Goal: Task Accomplishment & Management: Use online tool/utility

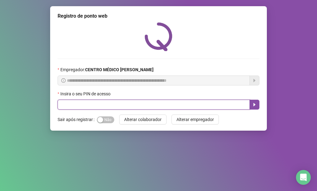
click at [113, 103] on input "text" at bounding box center [154, 105] width 192 height 10
type input "*****"
click at [257, 104] on button "button" at bounding box center [255, 105] width 10 height 10
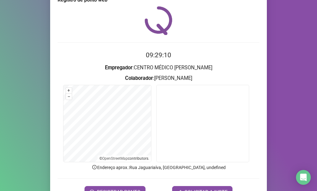
scroll to position [51, 0]
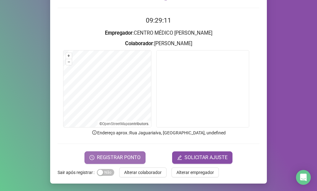
click at [135, 157] on span "REGISTRAR PONTO" at bounding box center [119, 157] width 44 height 7
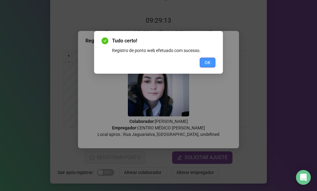
click at [202, 63] on button "OK" at bounding box center [208, 63] width 16 height 10
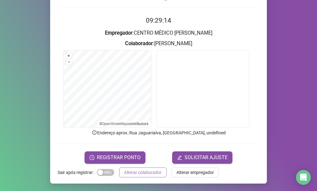
click at [156, 173] on span "Alterar colaborador" at bounding box center [142, 172] width 37 height 7
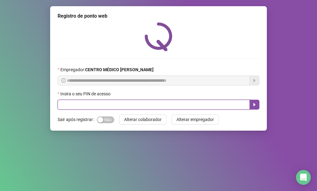
click at [181, 105] on input "text" at bounding box center [154, 105] width 192 height 10
type input "*****"
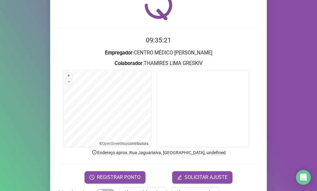
scroll to position [51, 0]
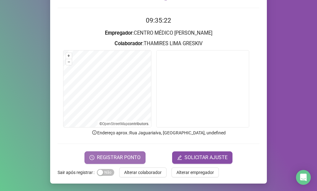
click at [120, 159] on span "REGISTRAR PONTO" at bounding box center [119, 157] width 44 height 7
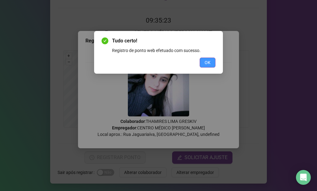
click at [208, 60] on span "OK" at bounding box center [208, 62] width 6 height 7
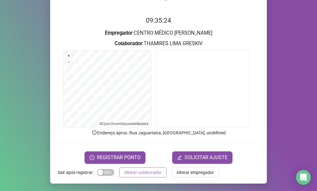
click at [154, 172] on span "Alterar colaborador" at bounding box center [142, 172] width 37 height 7
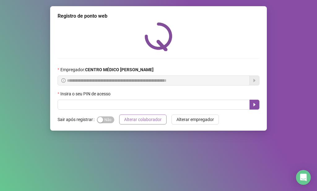
scroll to position [0, 0]
